Goal: Transaction & Acquisition: Purchase product/service

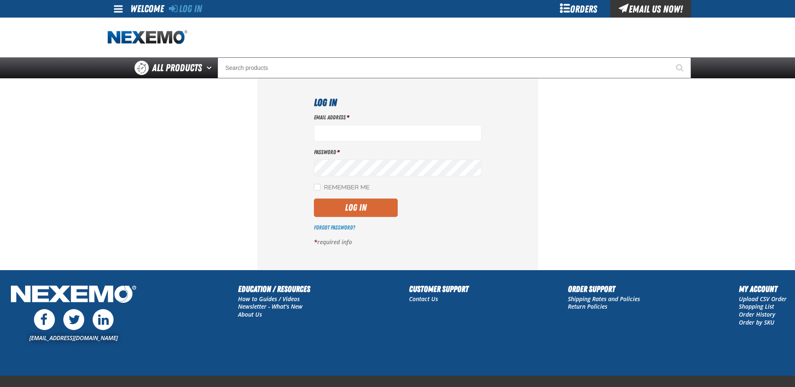
type input "[EMAIL_ADDRESS][DOMAIN_NAME]"
click at [343, 211] on button "Log In" at bounding box center [356, 208] width 84 height 18
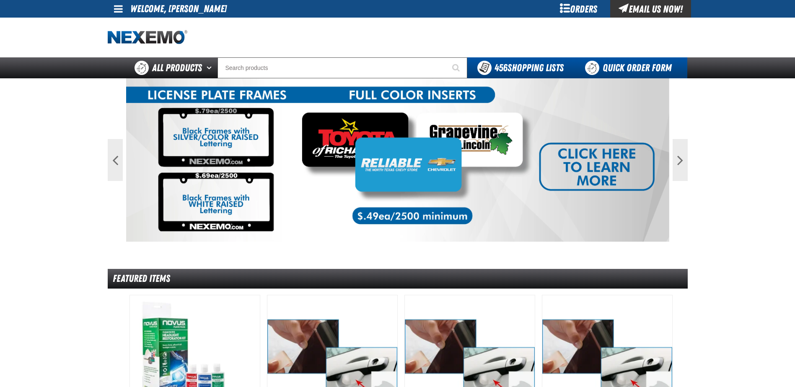
click at [624, 70] on link "Quick Order Form" at bounding box center [631, 67] width 114 height 21
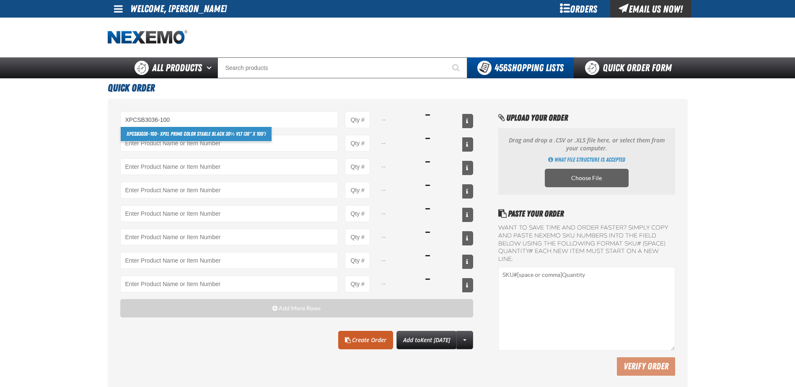
click at [238, 136] on link "XPCSB3036-100 - XPEL PRIME Color Stable Black 30% VLT (36" x 100')" at bounding box center [196, 134] width 151 height 14
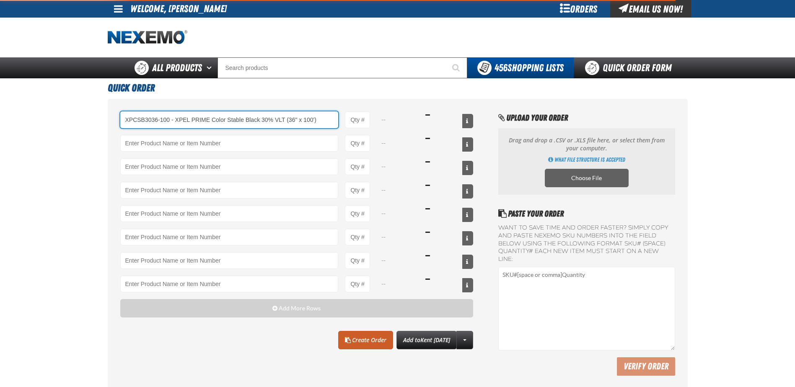
type input "XPCSB3036-100 - XPEL PRIME Color Stable Black 30% VLT (36&quot; x 100&#x27;)"
type input "1"
select select "roll"
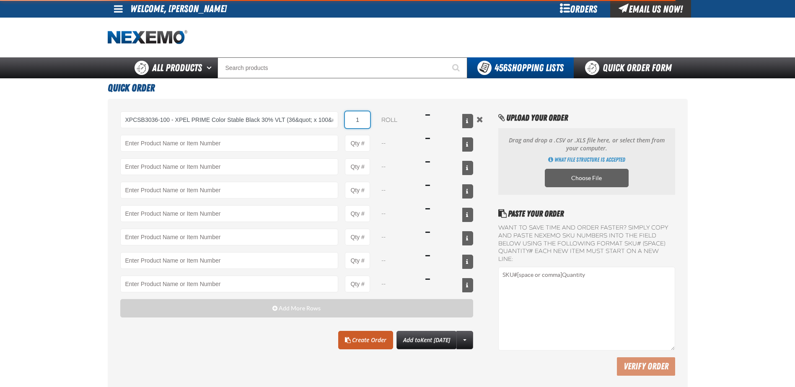
type input "7"
type input "XPCSB3036-100 - XPEL PRIME Color Stable Black 30% VLT (36&quot; x 100&#x27;)"
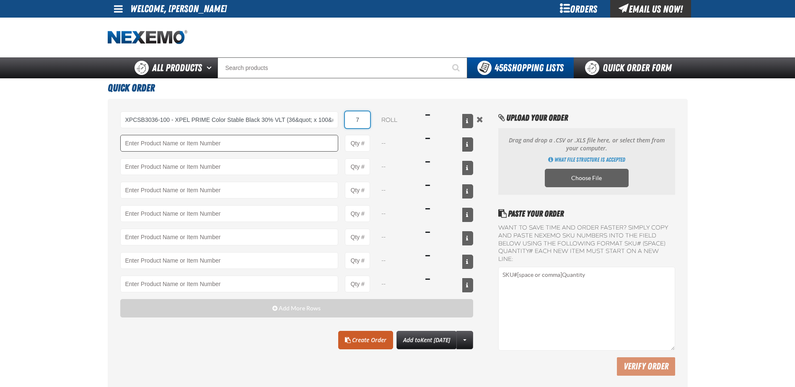
type input "7"
click at [224, 145] on input "Product" at bounding box center [229, 143] width 218 height 17
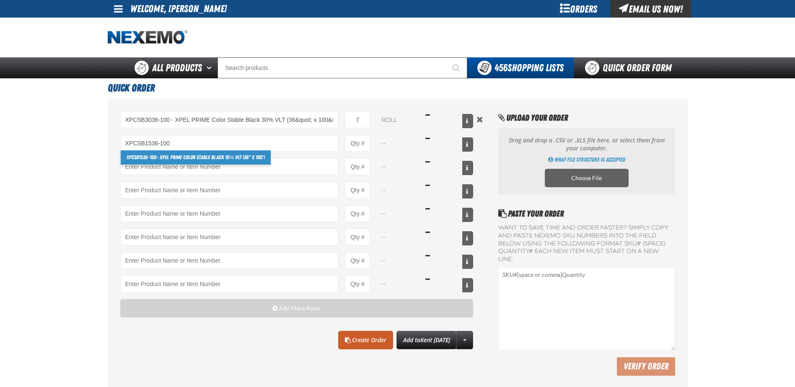
click at [224, 153] on link "XPCSB1536-100 - XPEL PRIME Color Stable Black 15% VLT (36" x 100')" at bounding box center [196, 158] width 151 height 14
type input "XPCSB1536-100 - XPEL PRIME Color Stable Black 15% VLT (36&quot; x 100&#x27;)"
type input "1"
select select "roll"
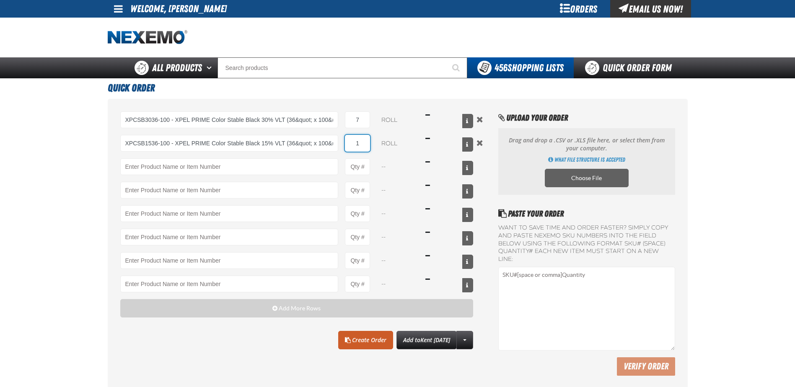
type input "5"
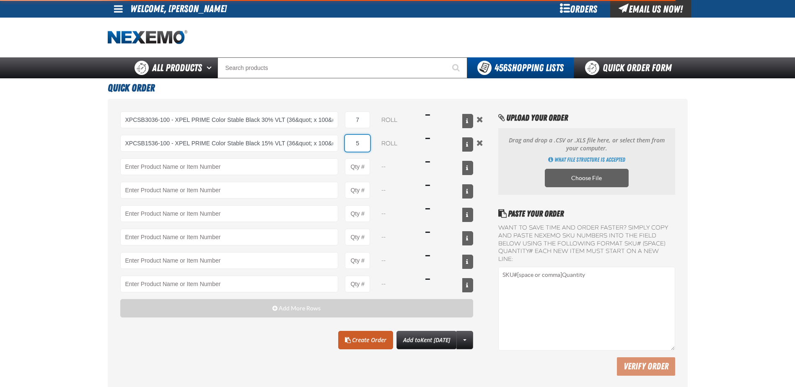
type input "XPCSB1536-100 - XPEL PRIME Color Stable Black 15% VLT (36&quot; x 100&#x27;)"
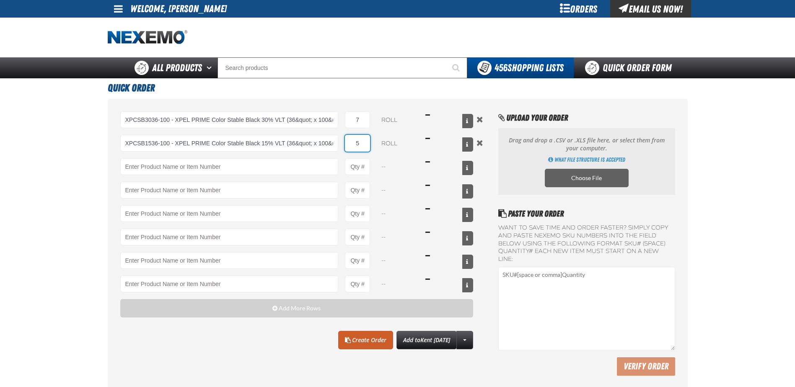
type input "5"
click at [349, 340] on link "Create Order" at bounding box center [365, 340] width 55 height 18
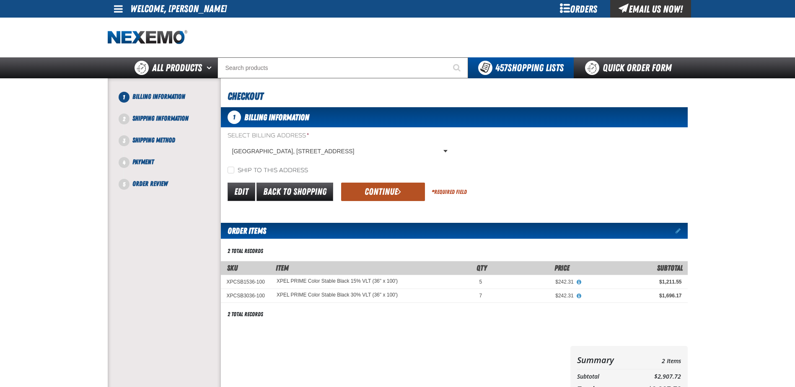
click at [379, 190] on button "Continue" at bounding box center [383, 192] width 84 height 18
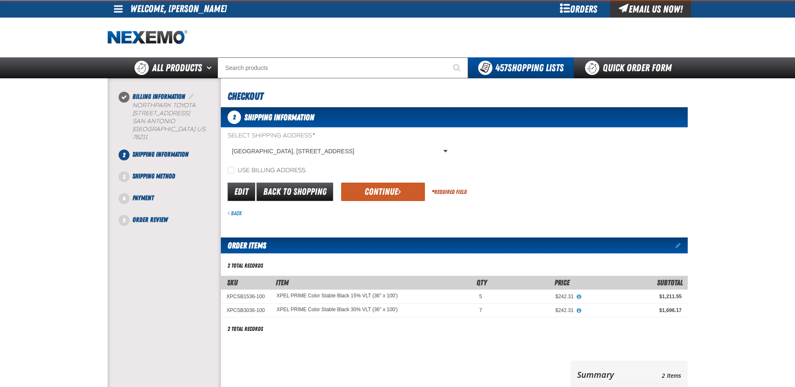
click at [379, 190] on button "Continue" at bounding box center [383, 192] width 84 height 18
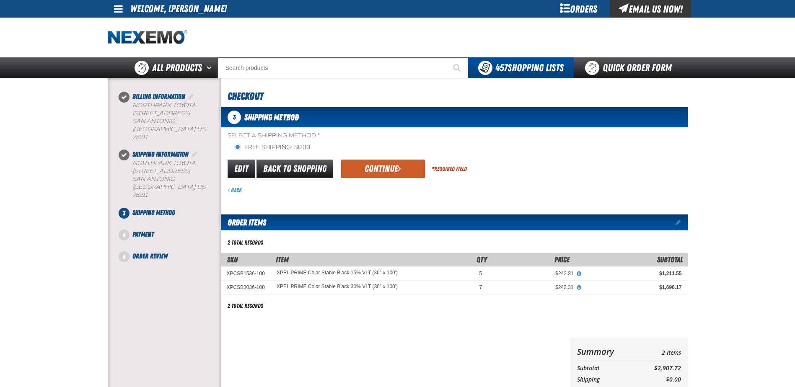
click at [382, 169] on button "Continue" at bounding box center [383, 169] width 84 height 18
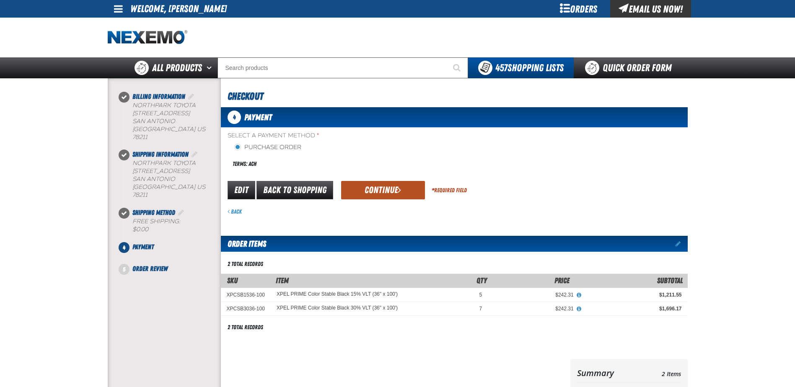
click at [374, 189] on button "Continue" at bounding box center [383, 190] width 84 height 18
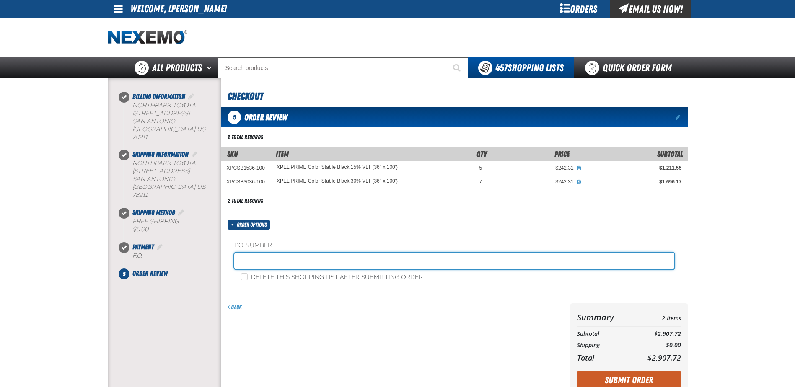
click at [320, 260] on input "text" at bounding box center [454, 261] width 440 height 17
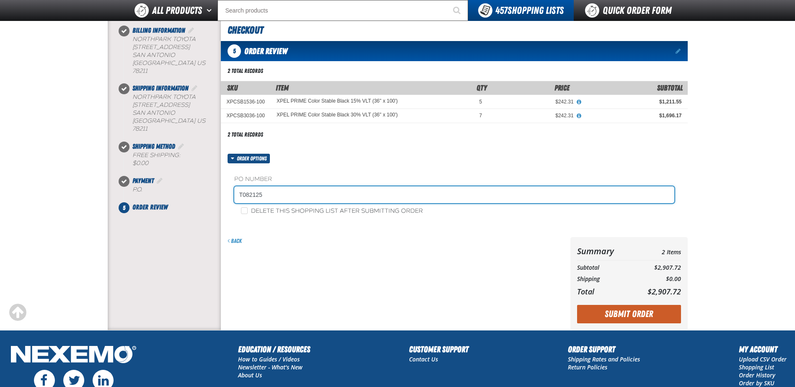
scroll to position [126, 0]
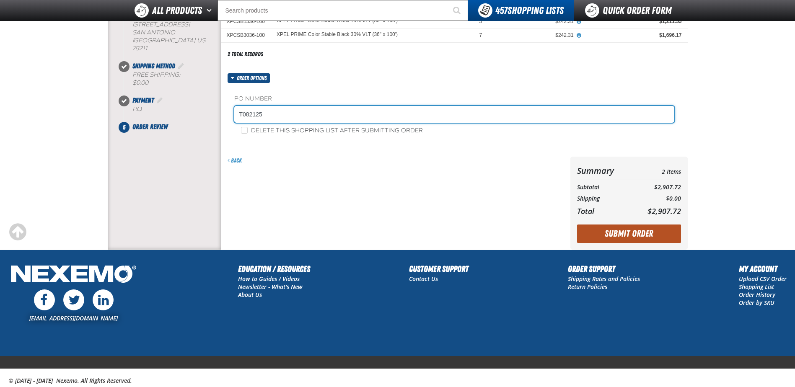
type input "T082125"
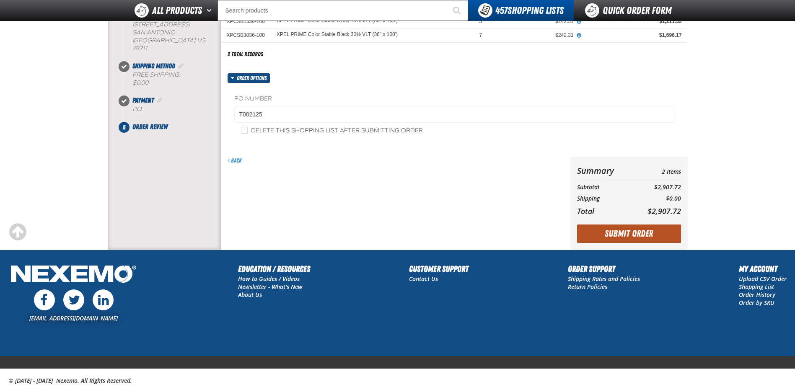
click at [629, 230] on button "Submit Order" at bounding box center [629, 234] width 104 height 18
